Goal: Task Accomplishment & Management: Manage account settings

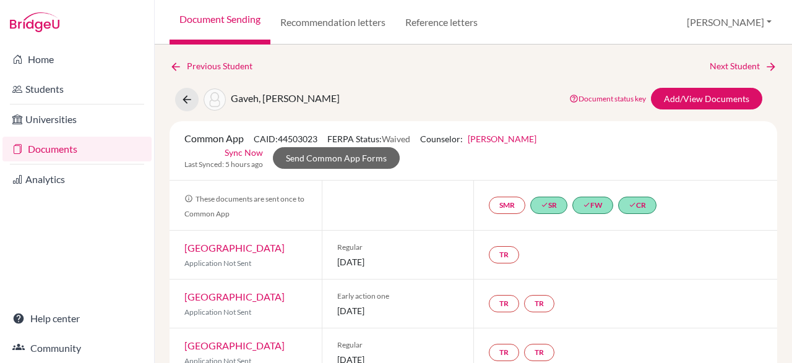
click at [164, 63] on div "Previous Student Next Student Gaveh, Madisyn Enyonam Document status key TR Req…" at bounding box center [473, 204] width 637 height 319
click at [165, 64] on div "Previous Student Next Student Gaveh, Madisyn Enyonam Document status key TR Req…" at bounding box center [473, 204] width 637 height 319
click at [164, 74] on div "Previous Student Next Student Gaveh, Madisyn Enyonam Document status key TR Req…" at bounding box center [473, 204] width 637 height 319
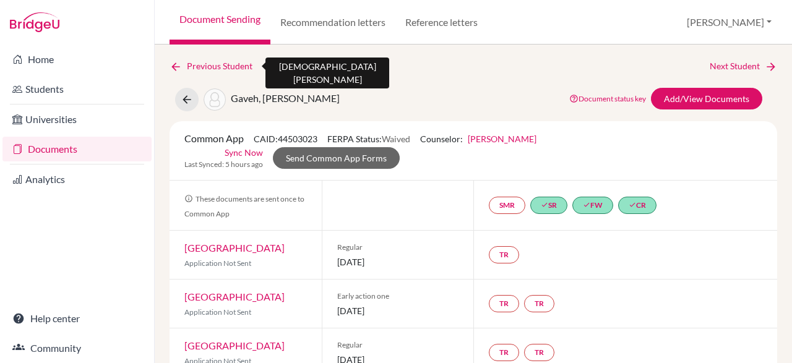
click at [176, 66] on icon at bounding box center [176, 67] width 12 height 12
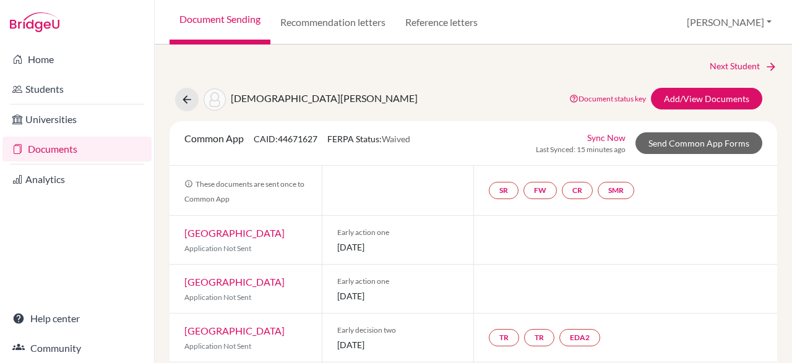
click at [204, 20] on link "Document Sending" at bounding box center [220, 22] width 101 height 45
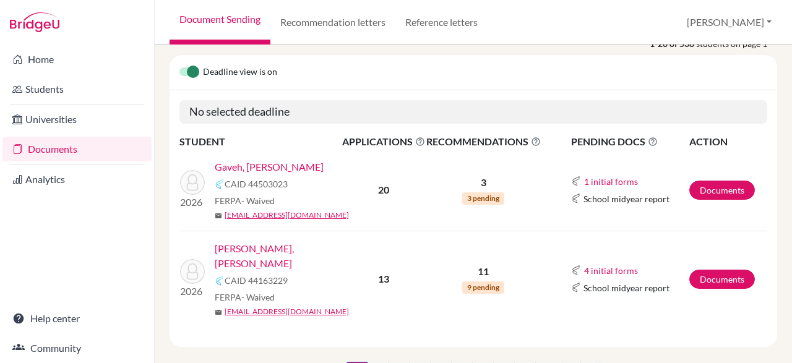
scroll to position [77, 0]
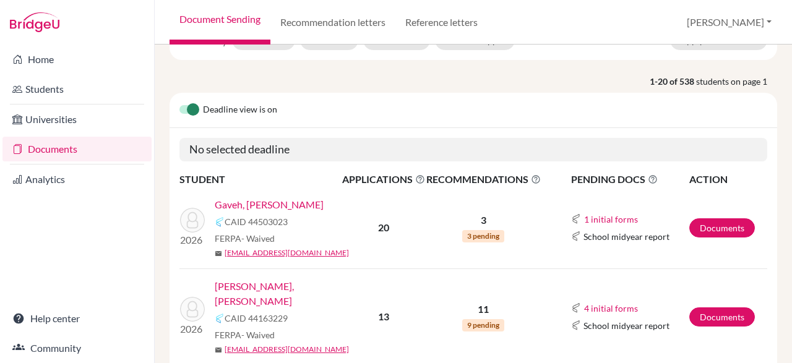
click at [310, 210] on link "Gaveh, [PERSON_NAME]" at bounding box center [269, 204] width 109 height 15
